Goal: Task Accomplishment & Management: Manage account settings

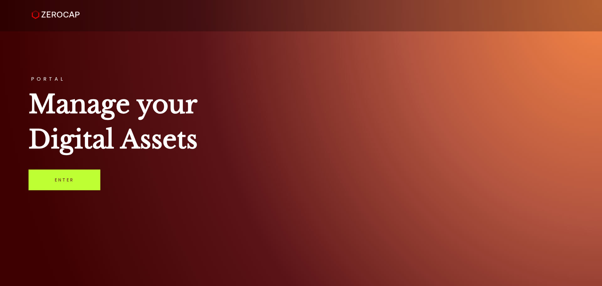
click at [59, 178] on link "Enter" at bounding box center [65, 179] width 72 height 21
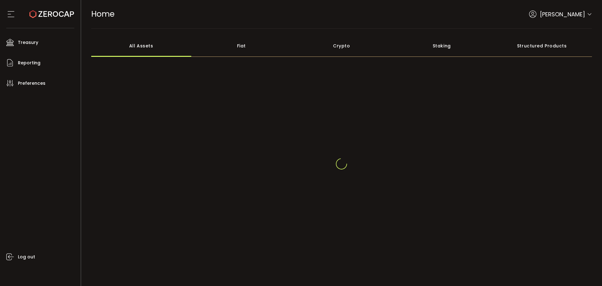
click at [591, 13] on header "PDF is being processed and will download to your computer HOME Buy Power $0.00 …" at bounding box center [341, 14] width 521 height 29
click at [587, 8] on span at bounding box center [589, 11] width 5 height 6
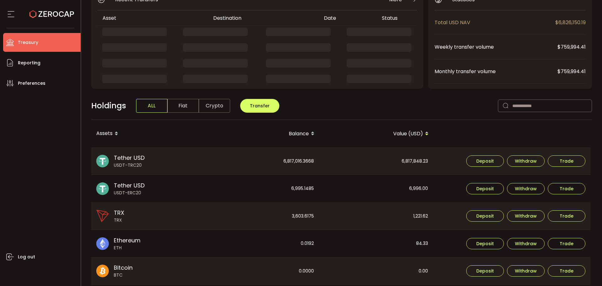
scroll to position [94, 0]
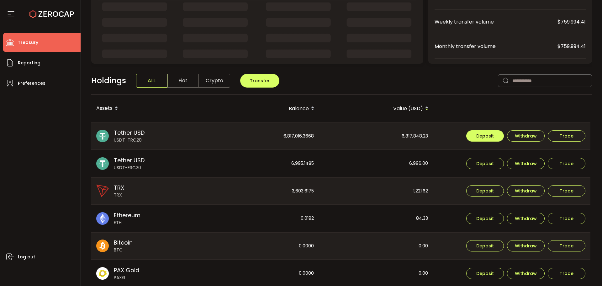
click at [474, 133] on button "Deposit" at bounding box center [485, 135] width 38 height 11
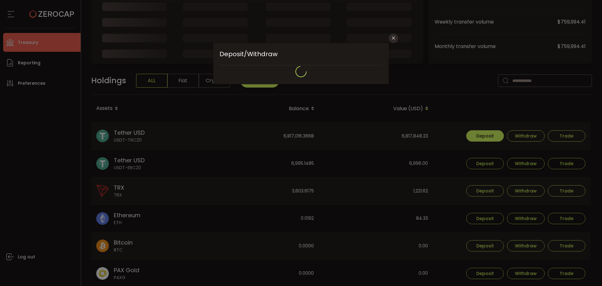
type input "**********"
type input "****"
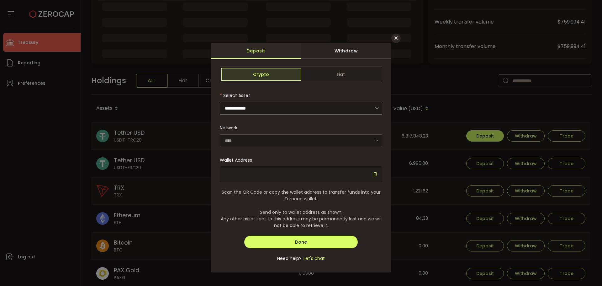
type input "**********"
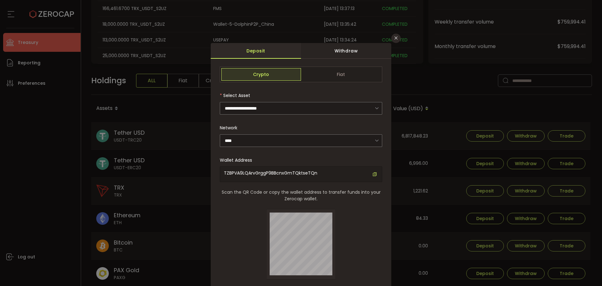
click at [376, 172] on icon "dialog" at bounding box center [375, 174] width 4 height 4
drag, startPoint x: 391, startPoint y: 32, endPoint x: 396, endPoint y: 35, distance: 6.0
click at [395, 34] on div "**********" at bounding box center [301, 143] width 602 height 286
click at [396, 36] on icon "Close" at bounding box center [396, 37] width 5 height 5
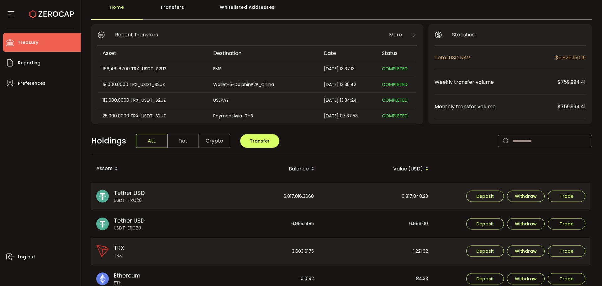
scroll to position [0, 0]
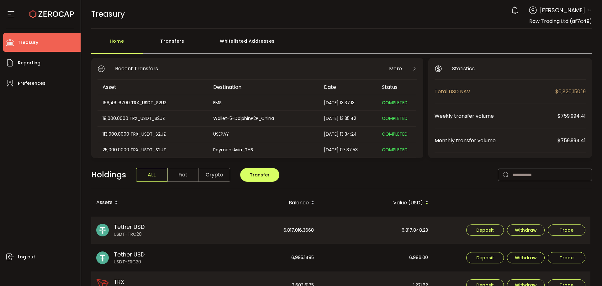
click at [587, 10] on icon at bounding box center [589, 10] width 5 height 5
click at [589, 10] on icon at bounding box center [589, 10] width 5 height 5
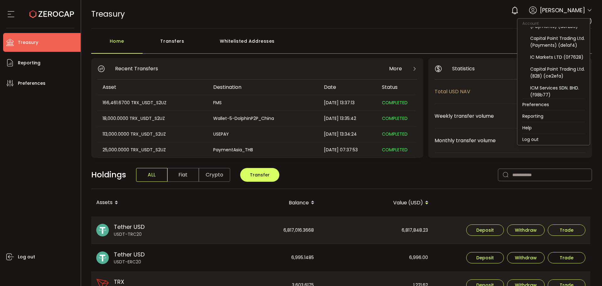
scroll to position [79, 0]
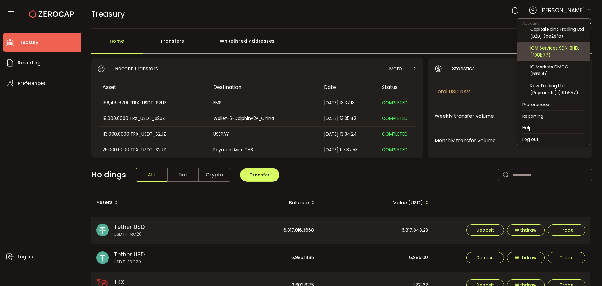
click at [556, 53] on div "ICM Services SDN. BHD. (f98b77)" at bounding box center [557, 52] width 55 height 14
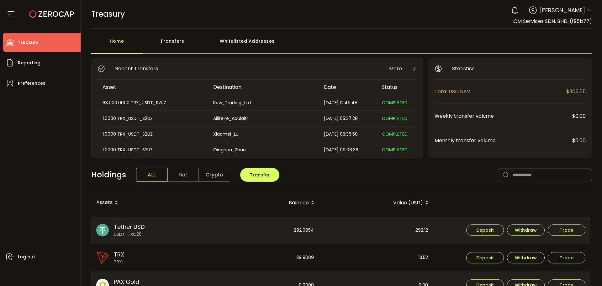
click at [168, 45] on div "Transfers" at bounding box center [173, 44] width 60 height 19
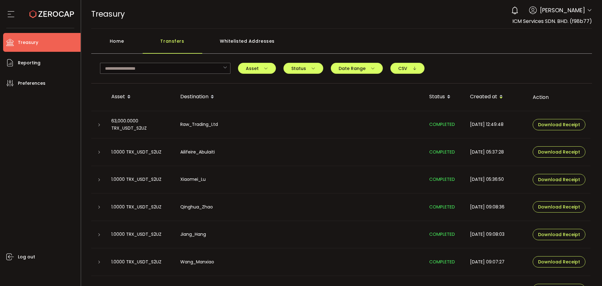
click at [119, 42] on div "Home" at bounding box center [116, 44] width 51 height 19
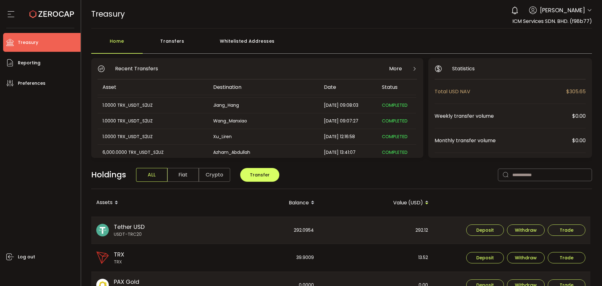
scroll to position [94, 0]
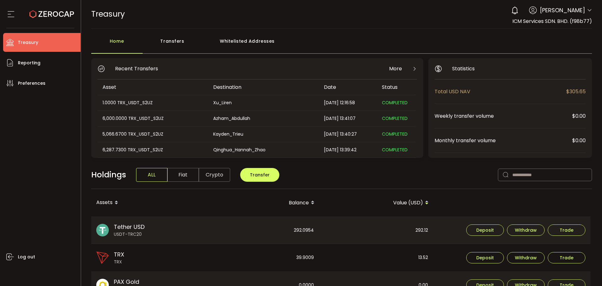
click at [584, 9] on div "0 Aaditya Achreja Account Raw Trading Ltd (af7c49) Raw Trading Ltd (Payments) (…" at bounding box center [550, 10] width 84 height 14
click at [588, 11] on icon at bounding box center [589, 10] width 5 height 5
click at [587, 9] on icon at bounding box center [589, 10] width 5 height 5
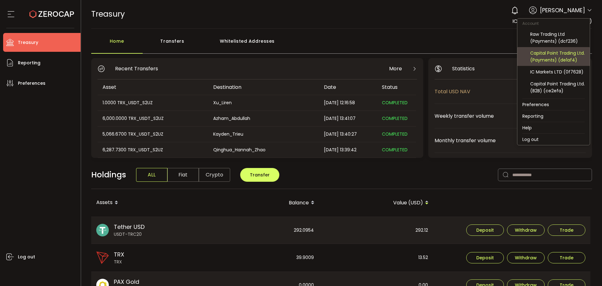
scroll to position [79, 0]
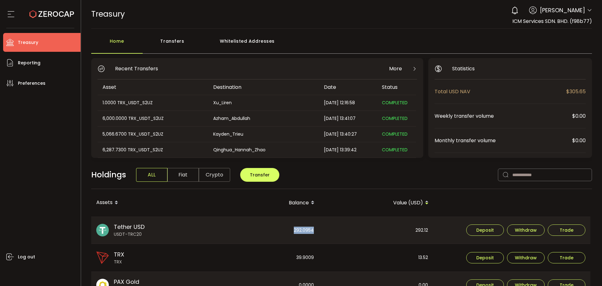
drag, startPoint x: 288, startPoint y: 230, endPoint x: 325, endPoint y: 230, distance: 37.0
click at [319, 233] on div "292.0954" at bounding box center [262, 230] width 114 height 27
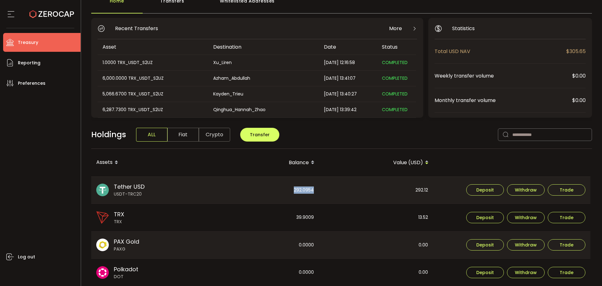
scroll to position [0, 0]
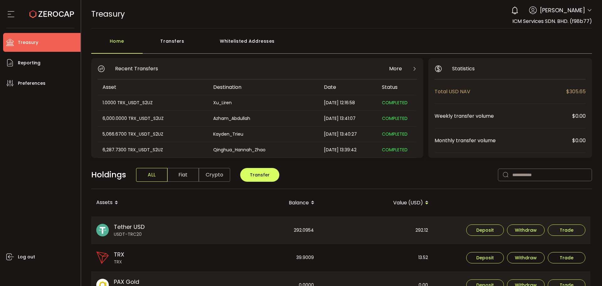
click at [334, 223] on div "292.12" at bounding box center [377, 230] width 114 height 27
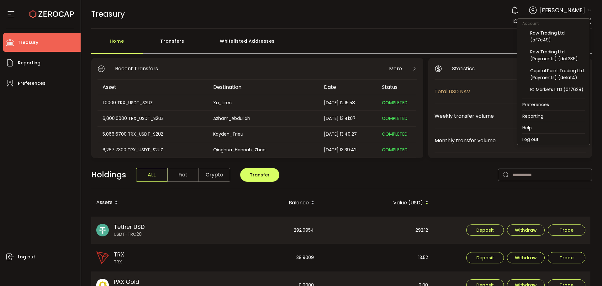
click at [587, 9] on icon at bounding box center [589, 10] width 5 height 5
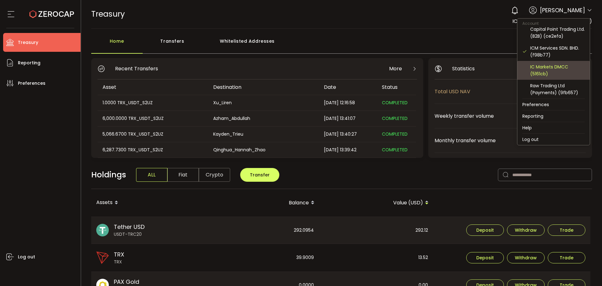
click at [550, 72] on div "IC Markets DMCC (5161cb)" at bounding box center [557, 70] width 55 height 14
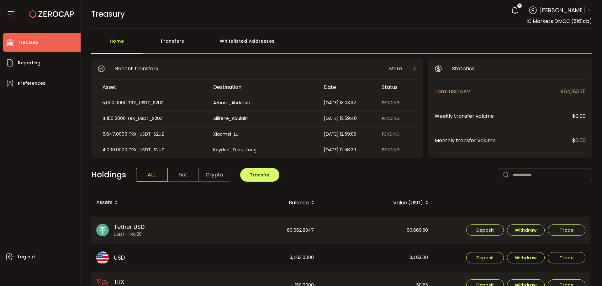
click at [175, 43] on div "Transfers" at bounding box center [173, 44] width 60 height 19
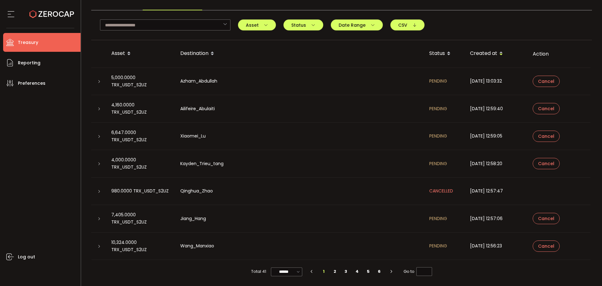
scroll to position [44, 0]
click at [333, 271] on li "2" at bounding box center [334, 271] width 11 height 9
type input "*"
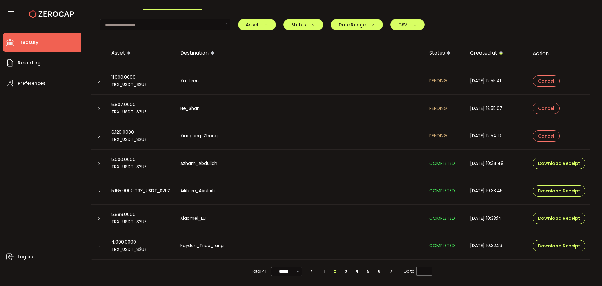
click at [100, 135] on icon at bounding box center [99, 136] width 4 height 4
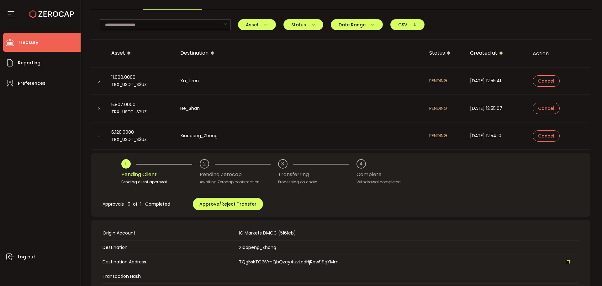
scroll to position [12, 0]
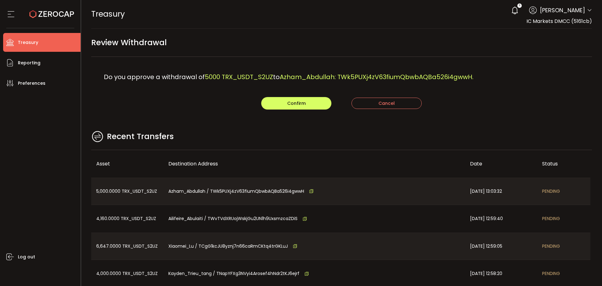
click at [222, 98] on div "Confirm Cancel" at bounding box center [341, 103] width 501 height 13
click at [280, 104] on button "Confirm" at bounding box center [296, 103] width 70 height 13
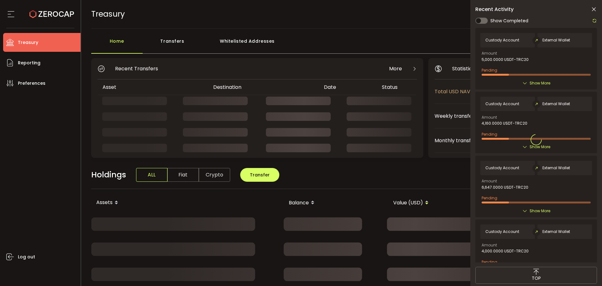
click at [121, 86] on div "Asset" at bounding box center [153, 86] width 111 height 7
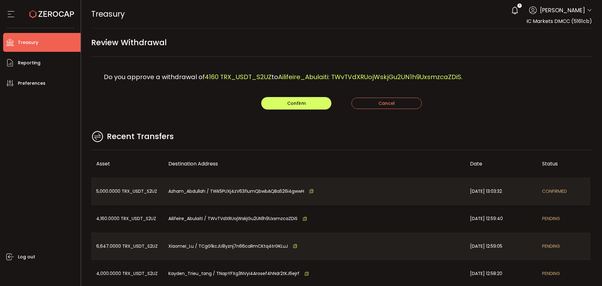
click at [246, 61] on div "Do you approve a withdrawal of 4160 TRX_USDT_S2UZ to Ailifeire_Abulaiti: TWvTVd…" at bounding box center [341, 77] width 501 height 40
click at [454, 115] on main "Review Withdrawal Do you approve a withdrawal of 4160 TRX_USDT_S2UZ to Ailifeir…" at bounding box center [341, 181] width 521 height 304
click at [291, 103] on span "Confirm" at bounding box center [296, 103] width 19 height 6
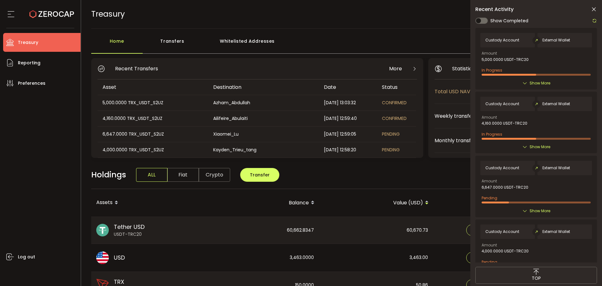
click at [593, 9] on icon at bounding box center [594, 9] width 6 height 6
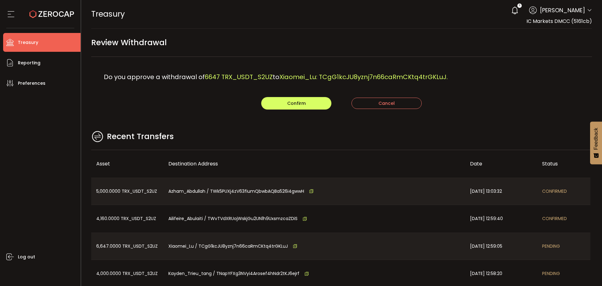
drag, startPoint x: 195, startPoint y: 85, endPoint x: 198, endPoint y: 90, distance: 5.2
click at [195, 85] on div "Do you approve a withdrawal of 6647 TRX_USDT_S2UZ to Xiaomei_Lu: TCgG1kcJU8yznj…" at bounding box center [341, 77] width 501 height 40
click at [280, 100] on button "Confirm" at bounding box center [296, 103] width 70 height 13
click at [205, 113] on main "Review Withdrawal Do you approve a withdrawal of 4000 TRX_USDT_S2UZ to Kayden_T…" at bounding box center [341, 181] width 521 height 304
click at [304, 101] on span "Confirm" at bounding box center [296, 103] width 19 height 6
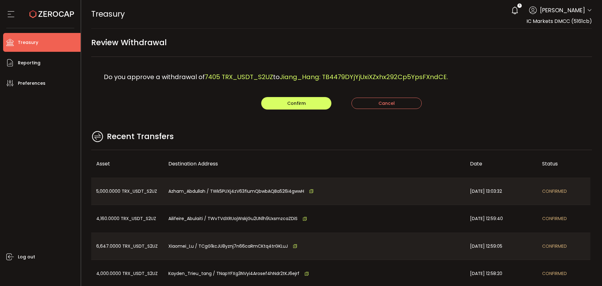
click at [239, 106] on div "Confirm Cancel" at bounding box center [341, 103] width 501 height 13
click at [276, 102] on button "Confirm" at bounding box center [296, 103] width 70 height 13
drag, startPoint x: 217, startPoint y: 99, endPoint x: 222, endPoint y: 97, distance: 5.4
click at [217, 99] on div "Confirm Cancel" at bounding box center [341, 103] width 501 height 13
drag, startPoint x: 310, startPoint y: 100, endPoint x: 325, endPoint y: 125, distance: 29.5
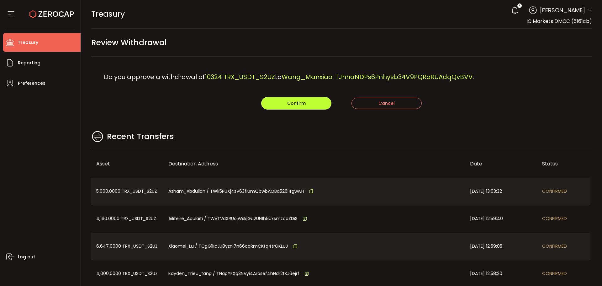
click at [310, 100] on button "Confirm" at bounding box center [296, 103] width 70 height 13
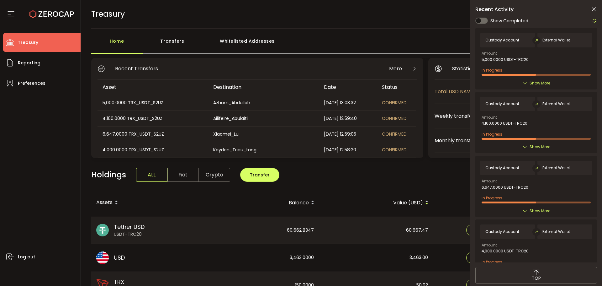
click at [594, 10] on icon at bounding box center [594, 9] width 6 height 6
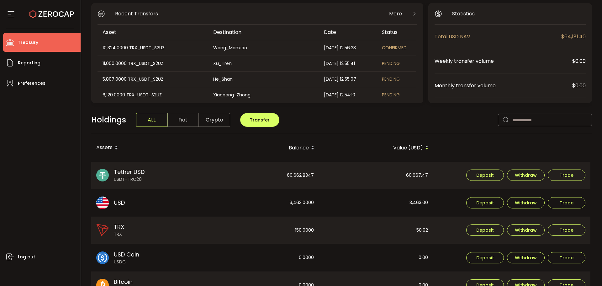
scroll to position [94, 0]
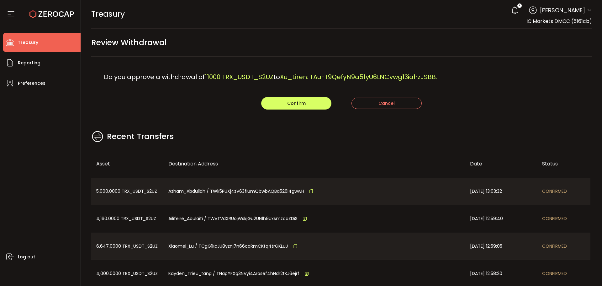
click at [209, 115] on main "Review Withdrawal Do you approve a withdrawal of 11000 TRX_USDT_S2UZ to Xu_Lire…" at bounding box center [341, 181] width 521 height 304
click at [297, 100] on button "Confirm" at bounding box center [296, 103] width 70 height 13
click at [218, 98] on div "Confirm Cancel" at bounding box center [341, 103] width 501 height 13
click at [309, 110] on main "Review Withdrawal Do you approve a withdrawal of 5807 TRX_USDT_S2UZ to He_Shan:…" at bounding box center [341, 181] width 521 height 304
click at [307, 103] on button "Confirm" at bounding box center [296, 103] width 70 height 13
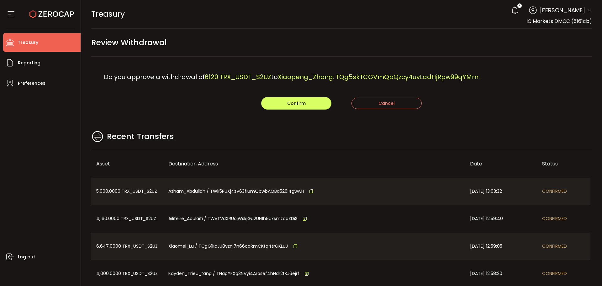
drag, startPoint x: 198, startPoint y: 81, endPoint x: 202, endPoint y: 80, distance: 4.1
click at [199, 81] on span "Do you approve a withdrawal of" at bounding box center [154, 76] width 101 height 9
click at [288, 104] on span "Confirm" at bounding box center [296, 103] width 19 height 6
